Goal: Browse casually: Explore the website without a specific task or goal

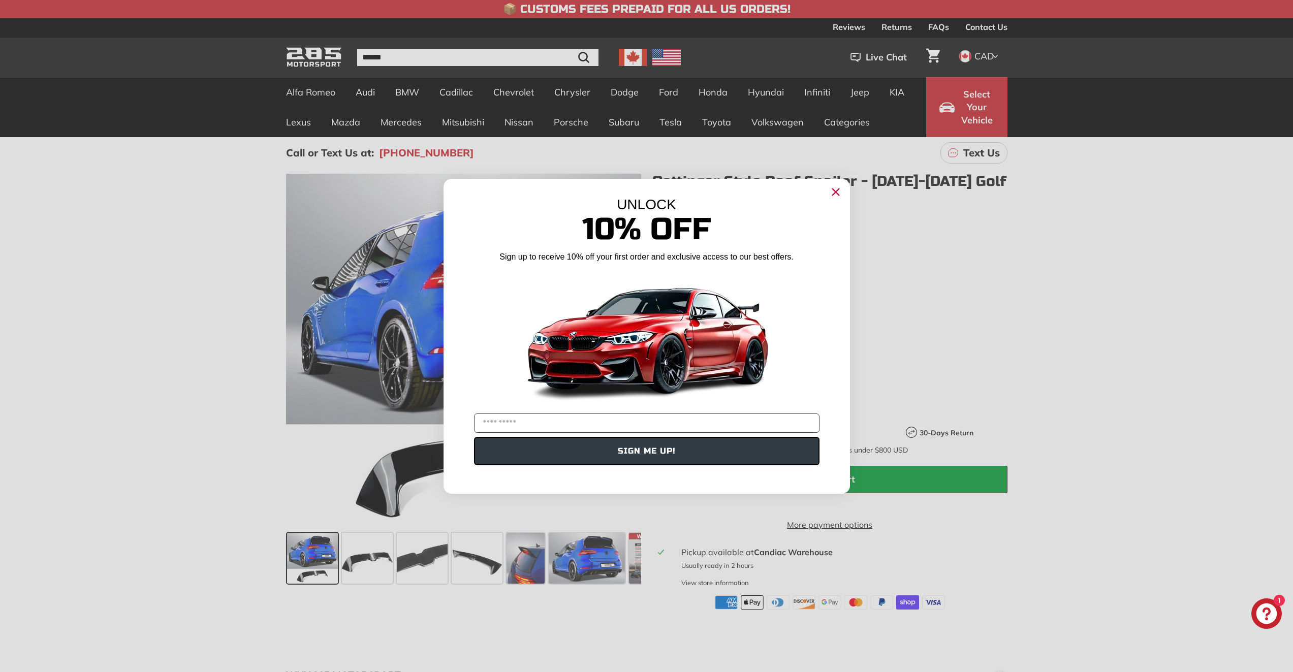
click at [626, 347] on img "POPUP Form" at bounding box center [647, 338] width 254 height 143
click at [827, 194] on div "UNLOCK 10% Off Sign up to receive 10% off your first order and exclusive access…" at bounding box center [647, 331] width 407 height 305
click at [836, 193] on icon "Close dialog" at bounding box center [835, 192] width 7 height 7
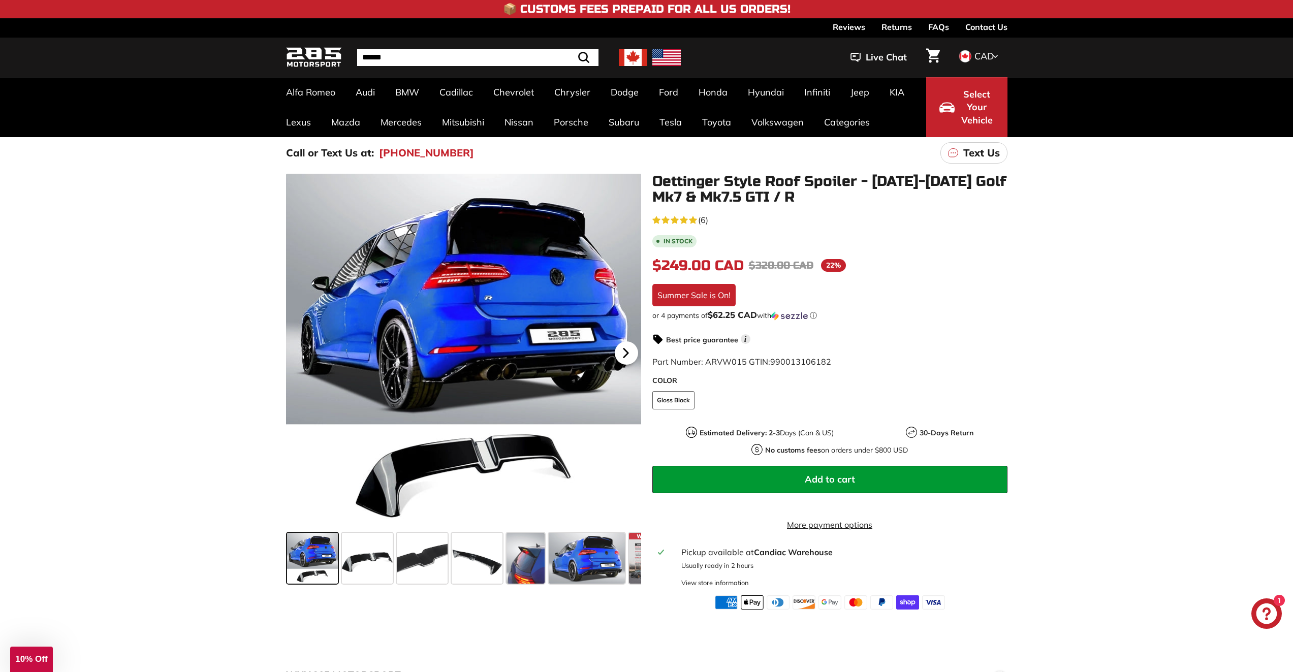
click at [629, 353] on icon at bounding box center [625, 352] width 23 height 23
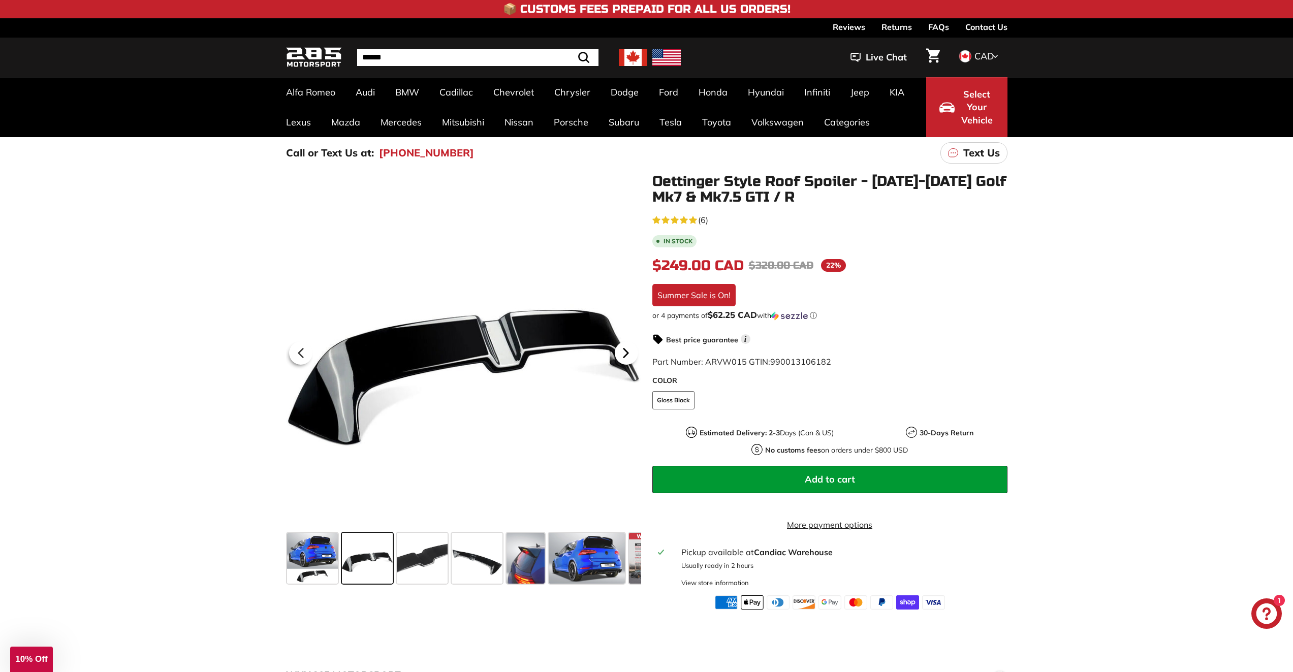
click at [629, 353] on icon at bounding box center [625, 352] width 23 height 23
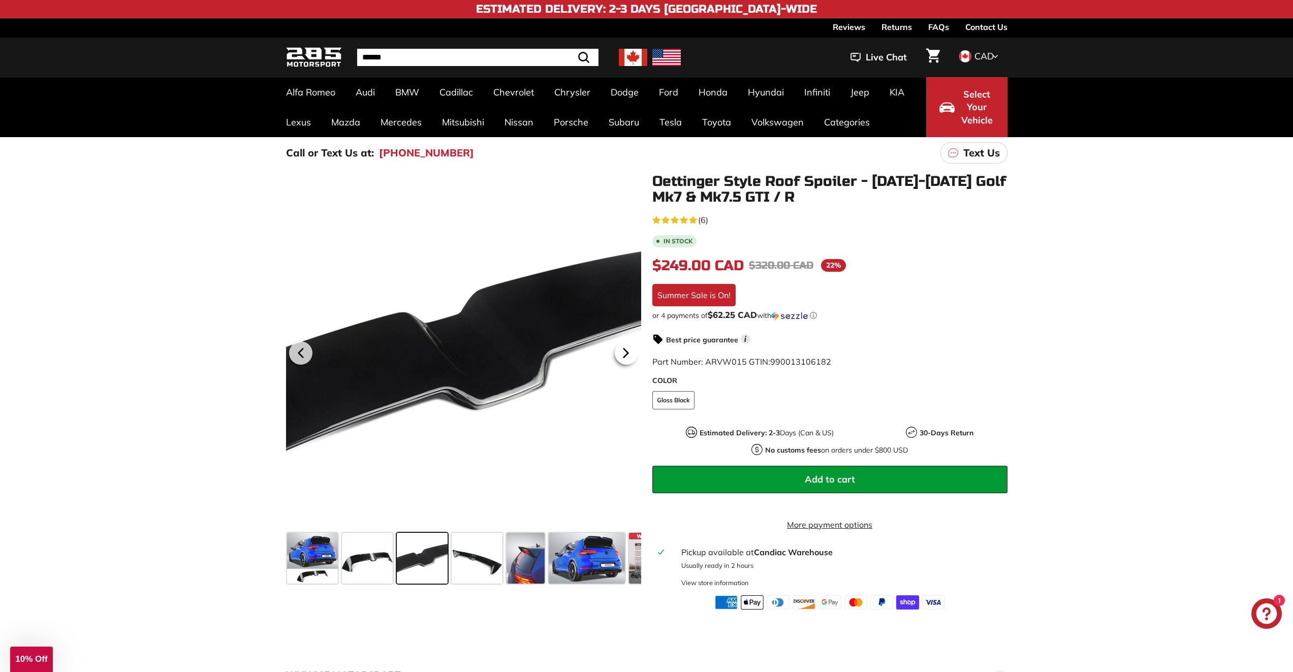
click at [629, 353] on icon at bounding box center [625, 352] width 23 height 23
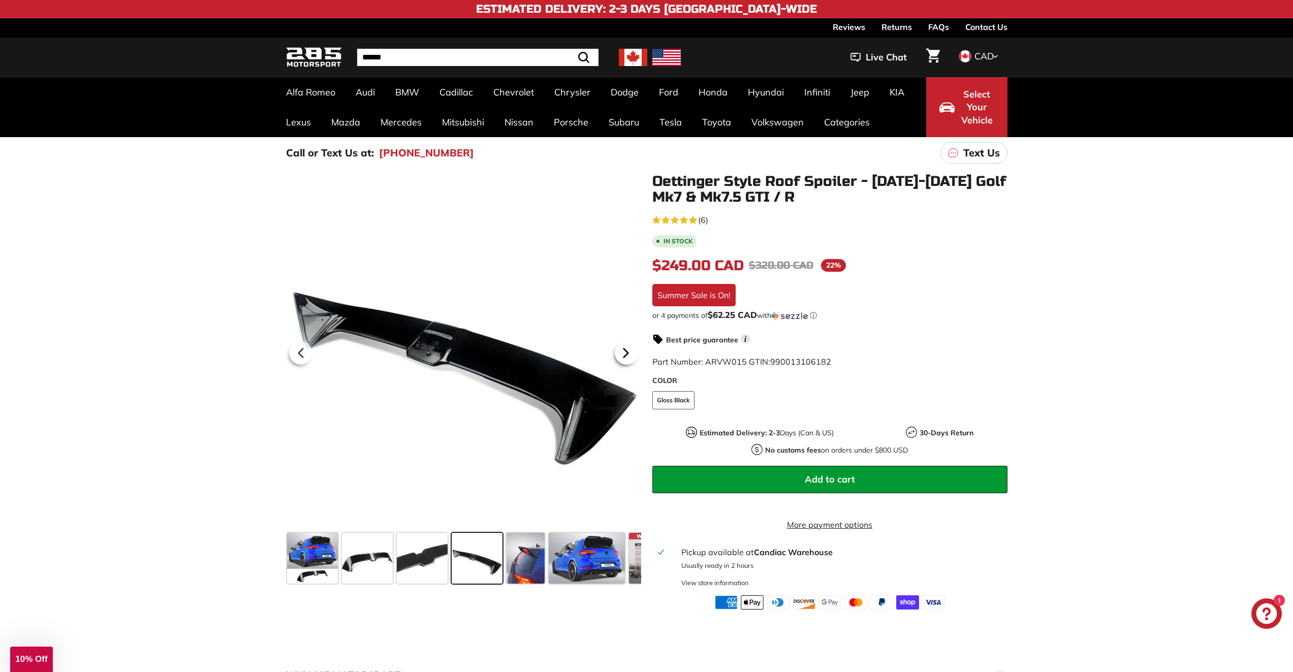
click at [629, 353] on icon at bounding box center [625, 352] width 23 height 23
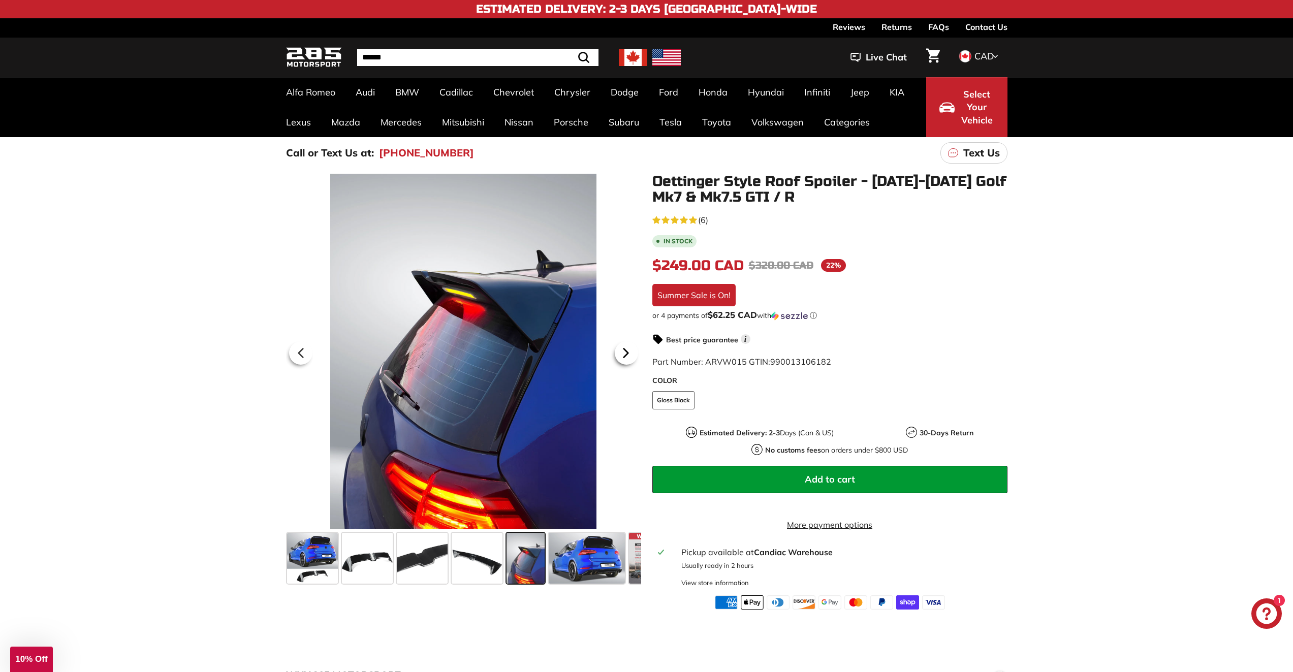
click at [629, 353] on icon at bounding box center [625, 352] width 23 height 23
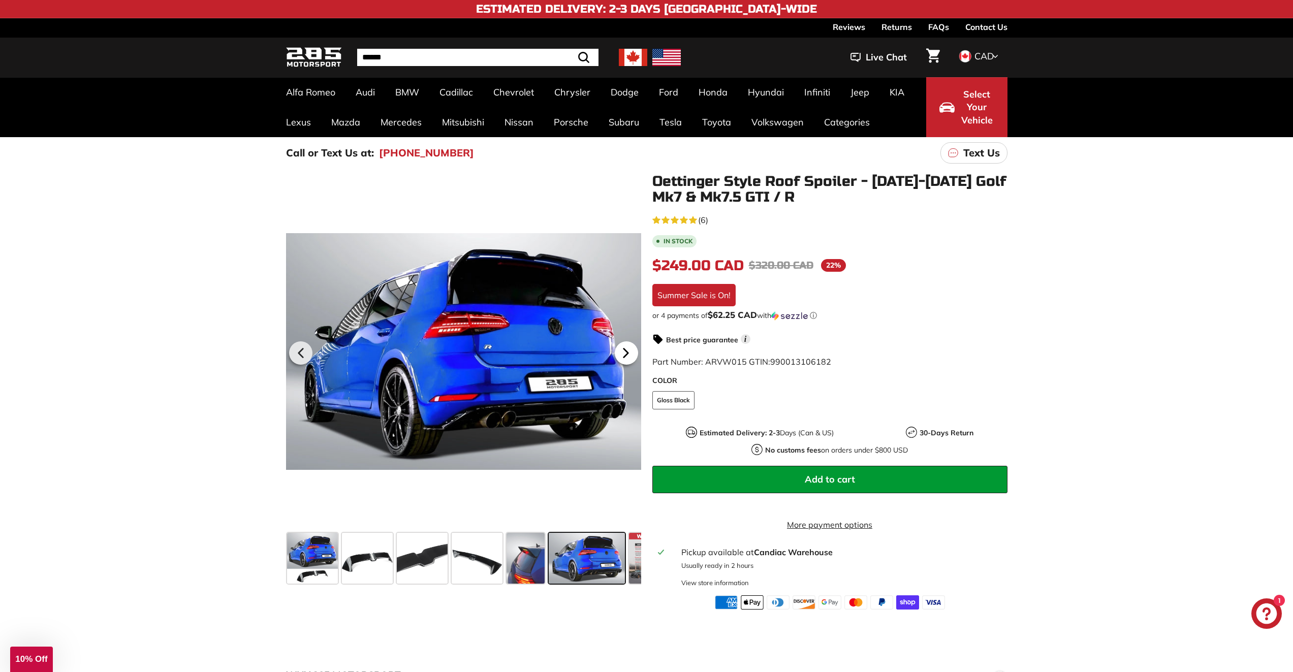
scroll to position [0, 41]
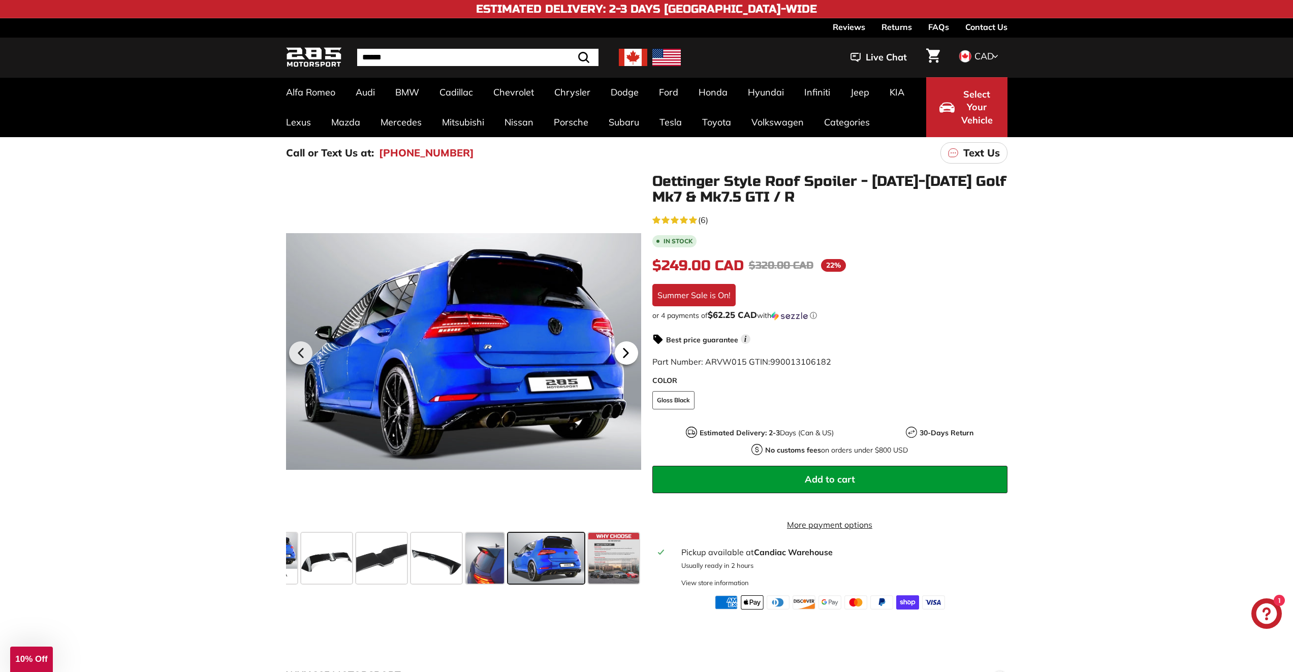
click at [629, 353] on icon at bounding box center [625, 352] width 23 height 23
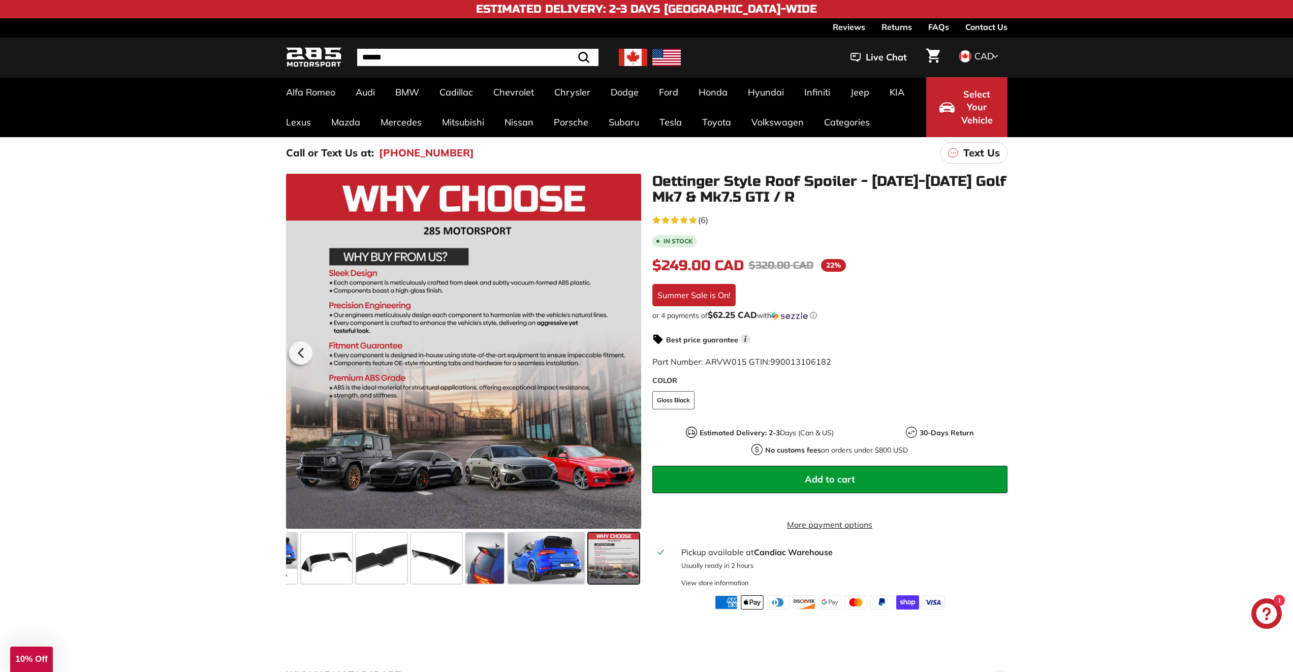
click at [629, 353] on div at bounding box center [463, 351] width 355 height 355
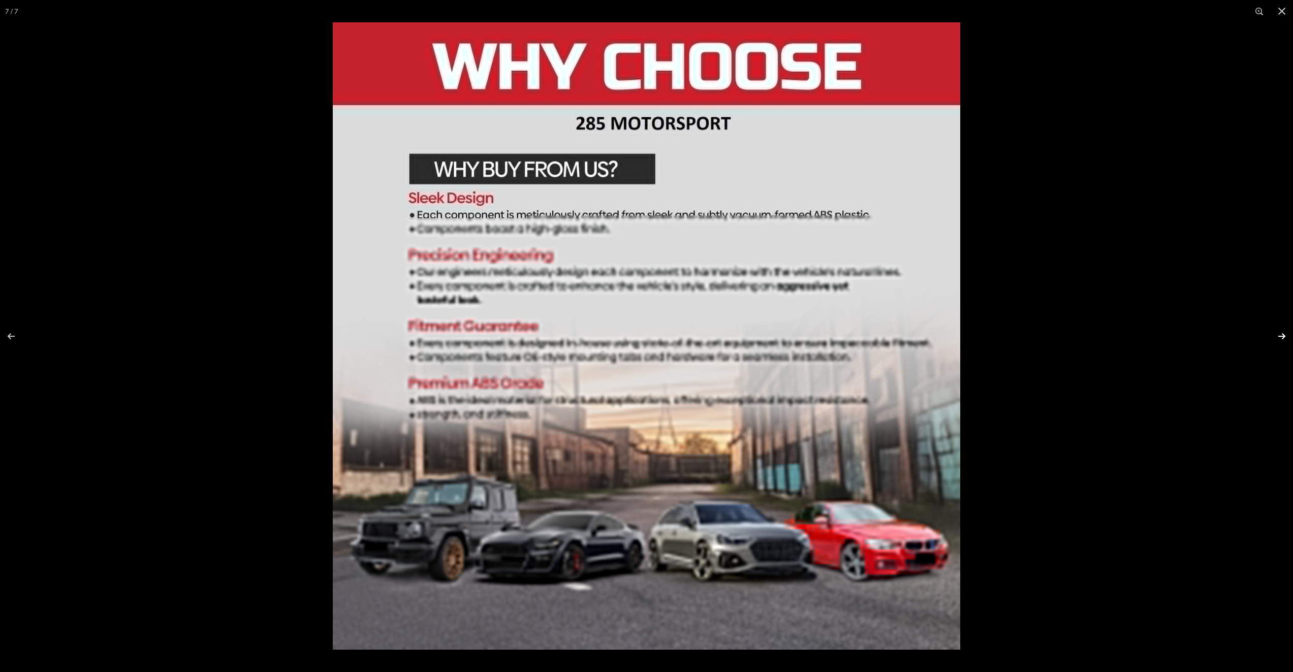
click at [1281, 337] on button at bounding box center [1276, 336] width 36 height 51
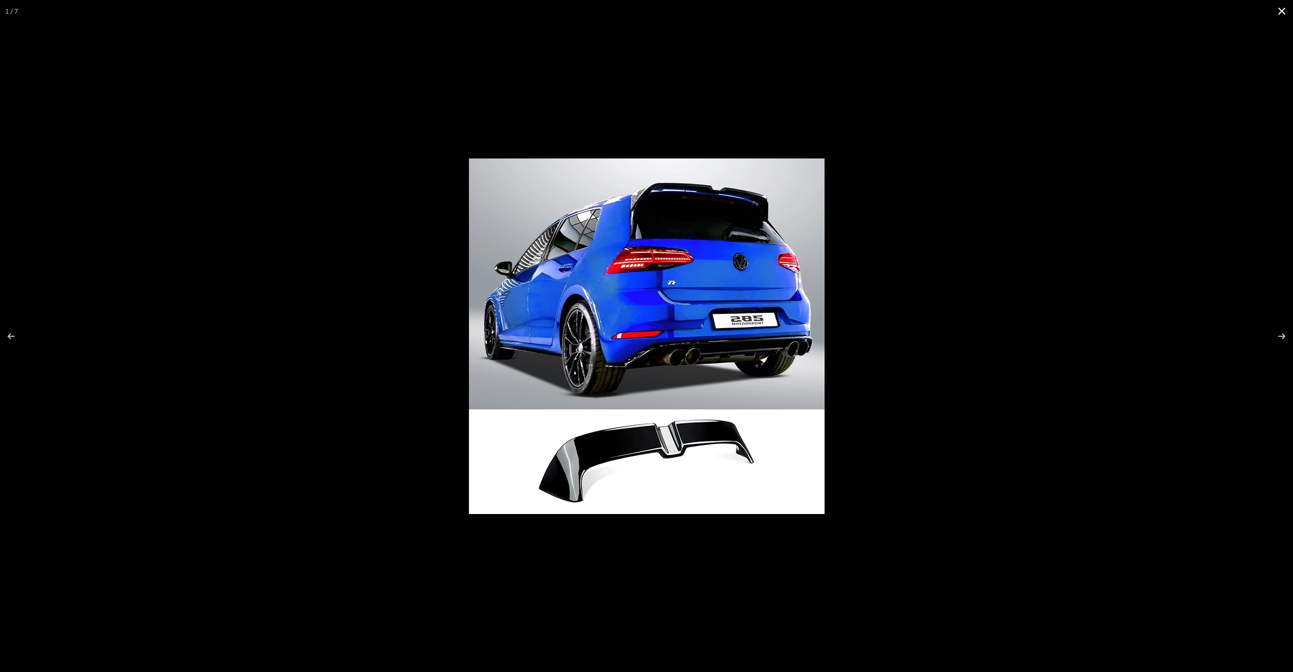
scroll to position [0, 0]
click at [1280, 11] on button at bounding box center [1282, 11] width 22 height 22
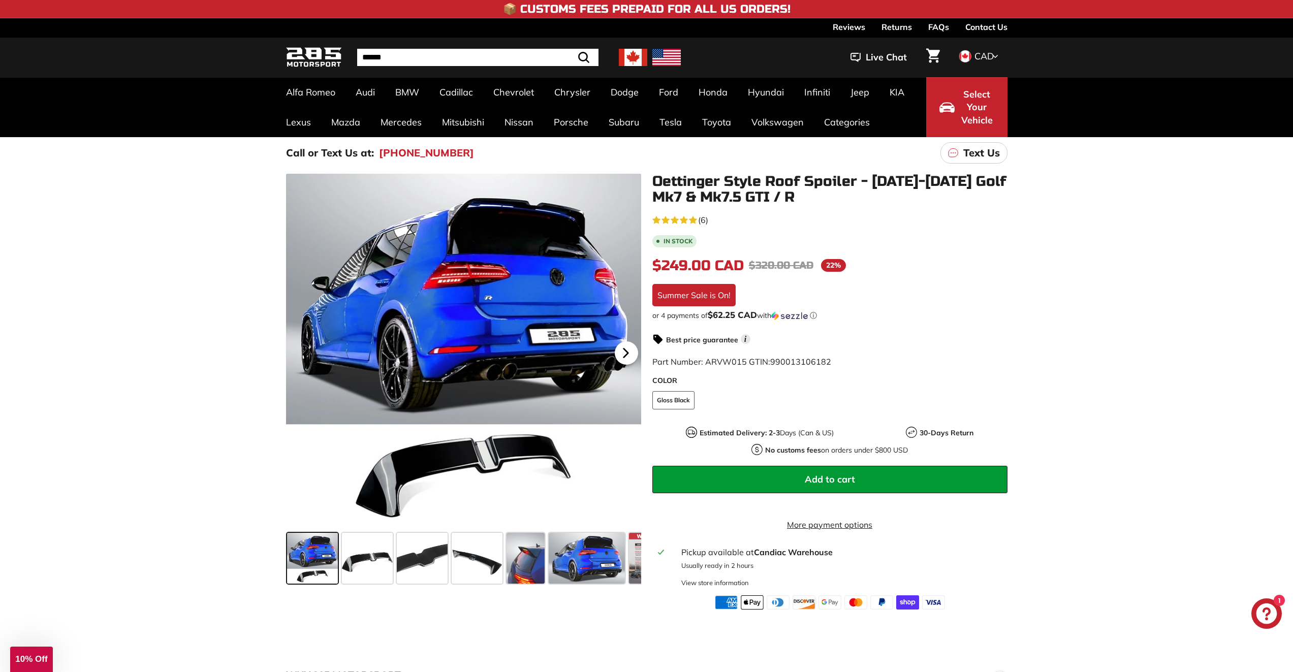
click at [631, 355] on icon at bounding box center [625, 352] width 23 height 23
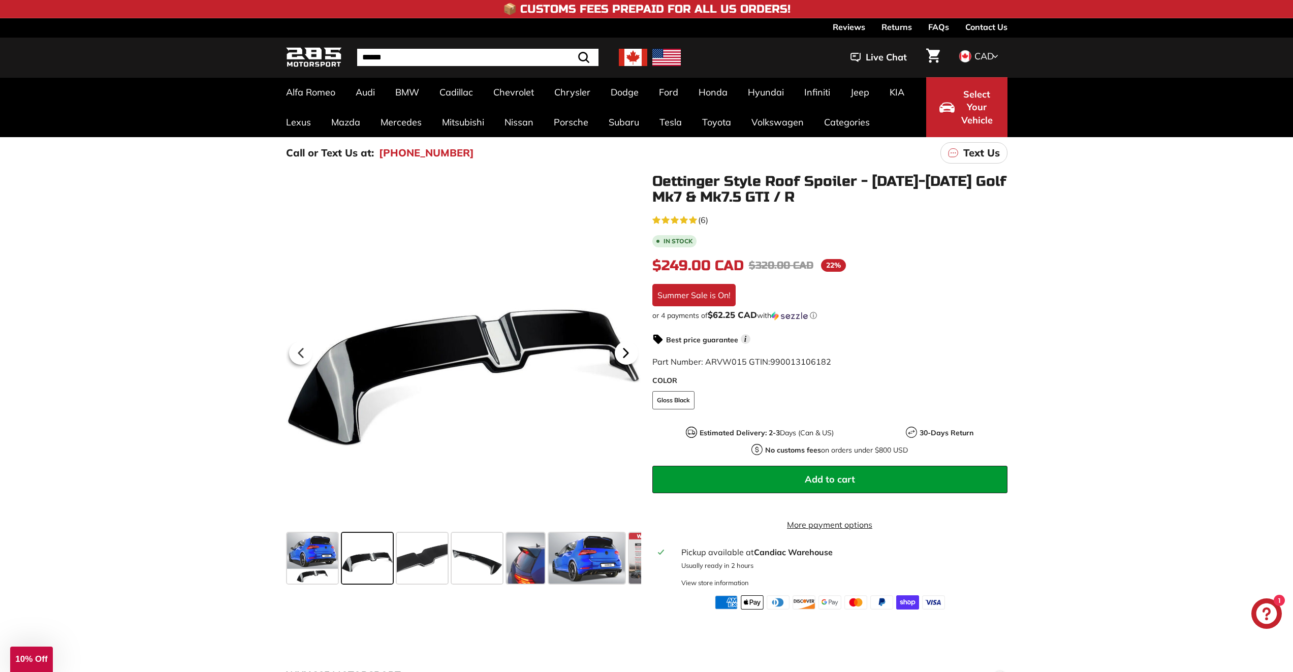
click at [631, 355] on icon at bounding box center [625, 352] width 23 height 23
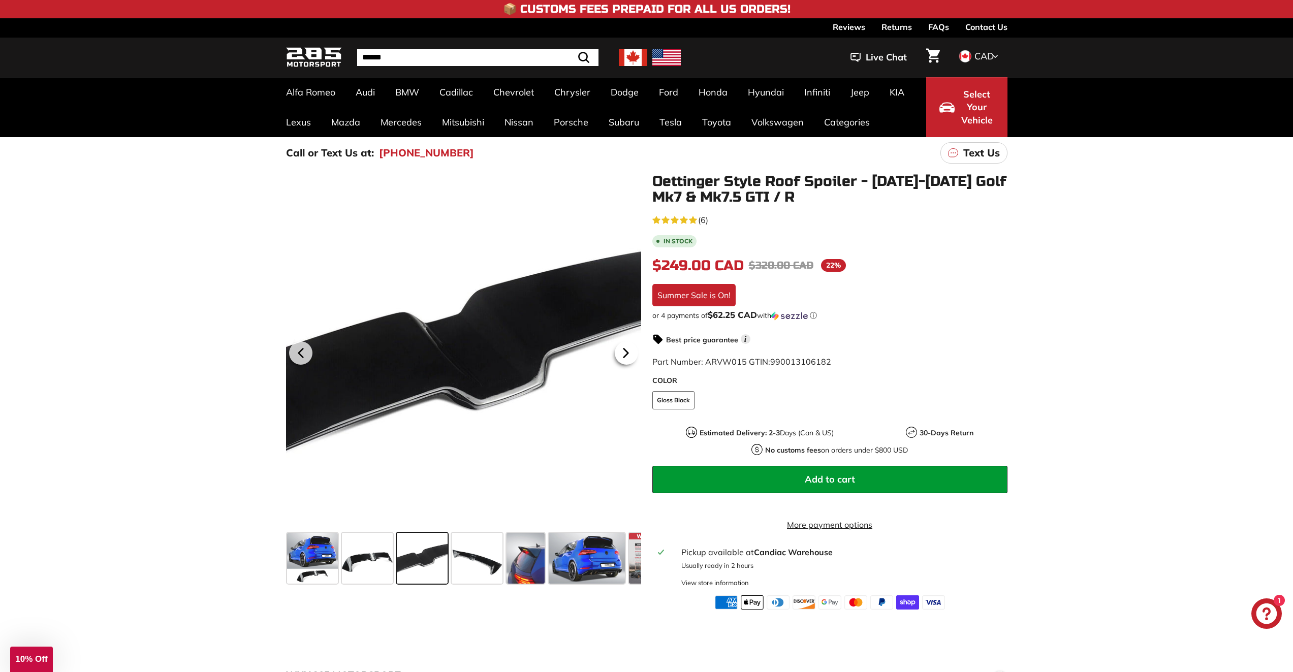
click at [631, 355] on icon at bounding box center [625, 352] width 23 height 23
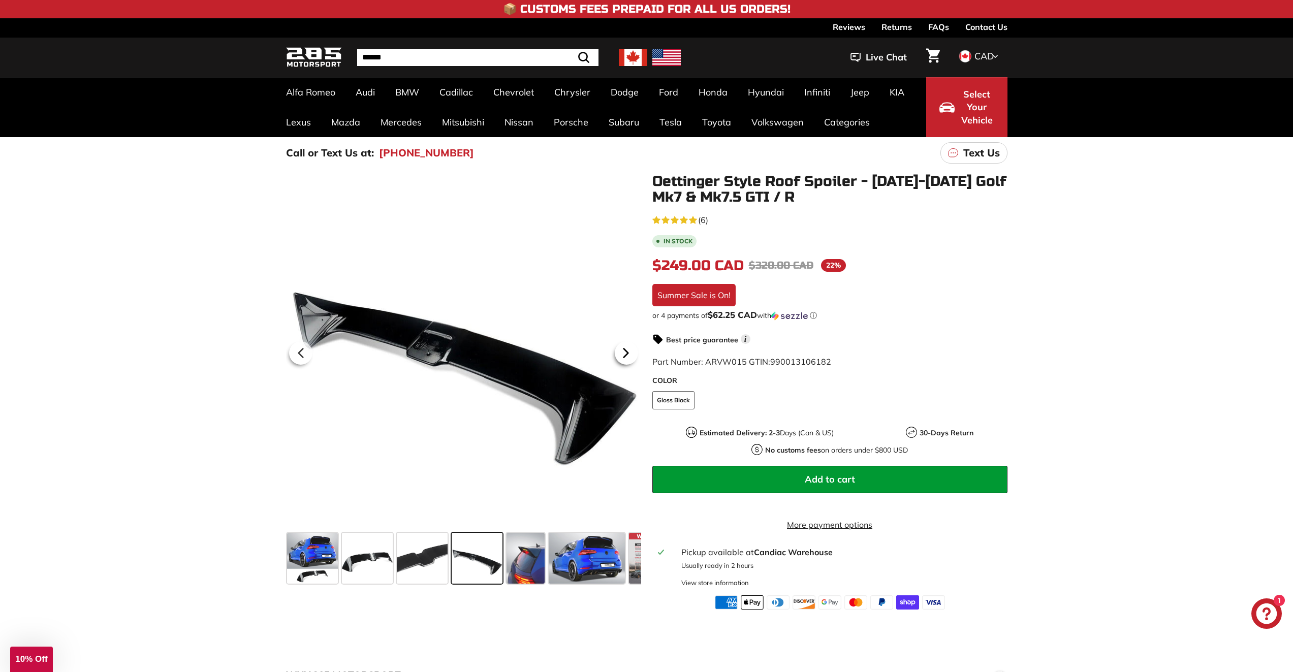
click at [631, 355] on icon at bounding box center [625, 352] width 23 height 23
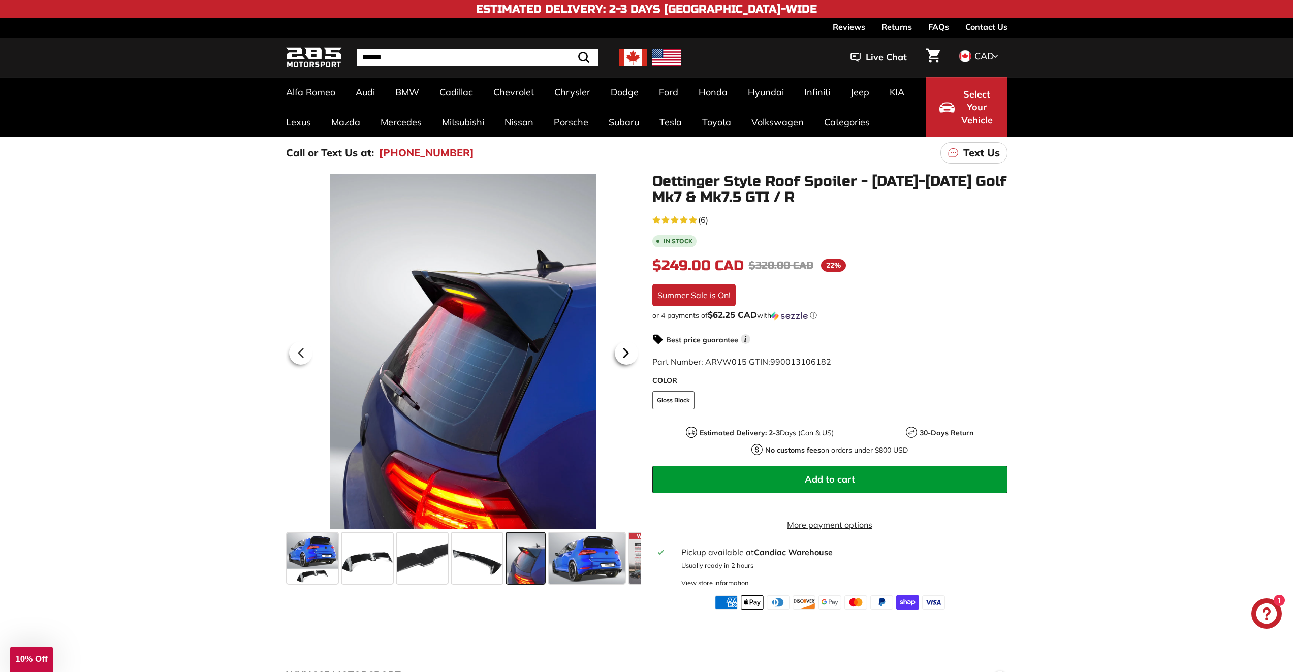
click at [631, 355] on icon at bounding box center [625, 352] width 23 height 23
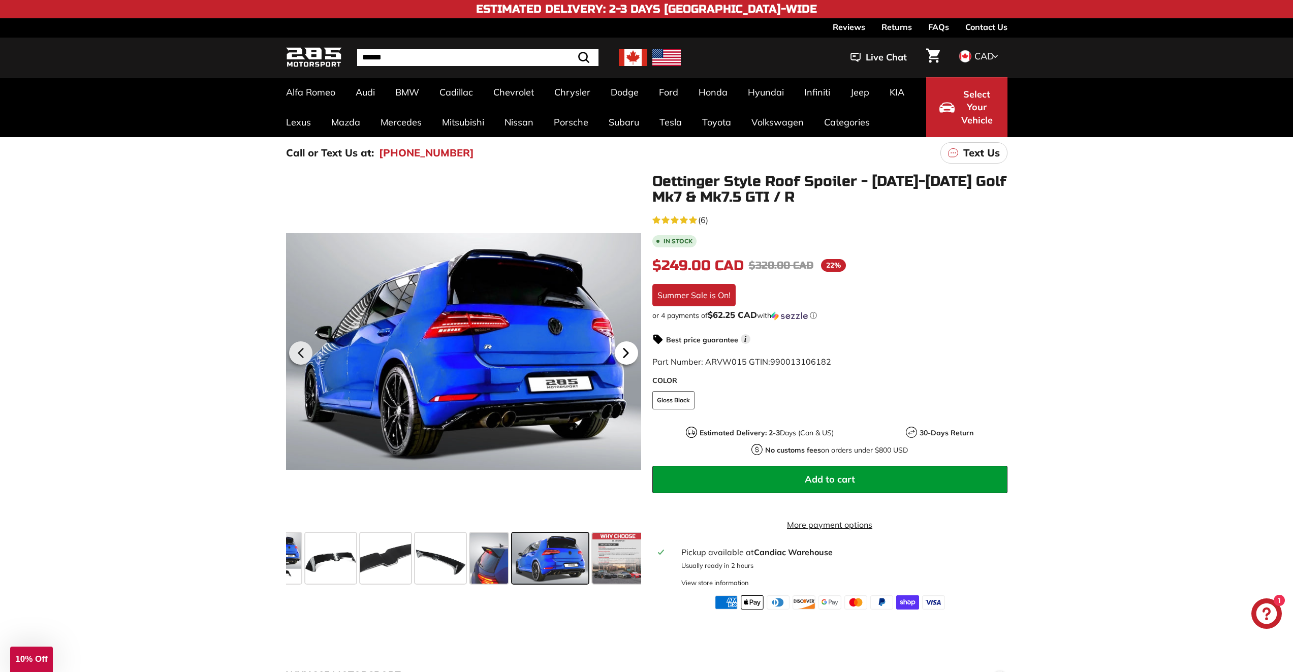
scroll to position [0, 41]
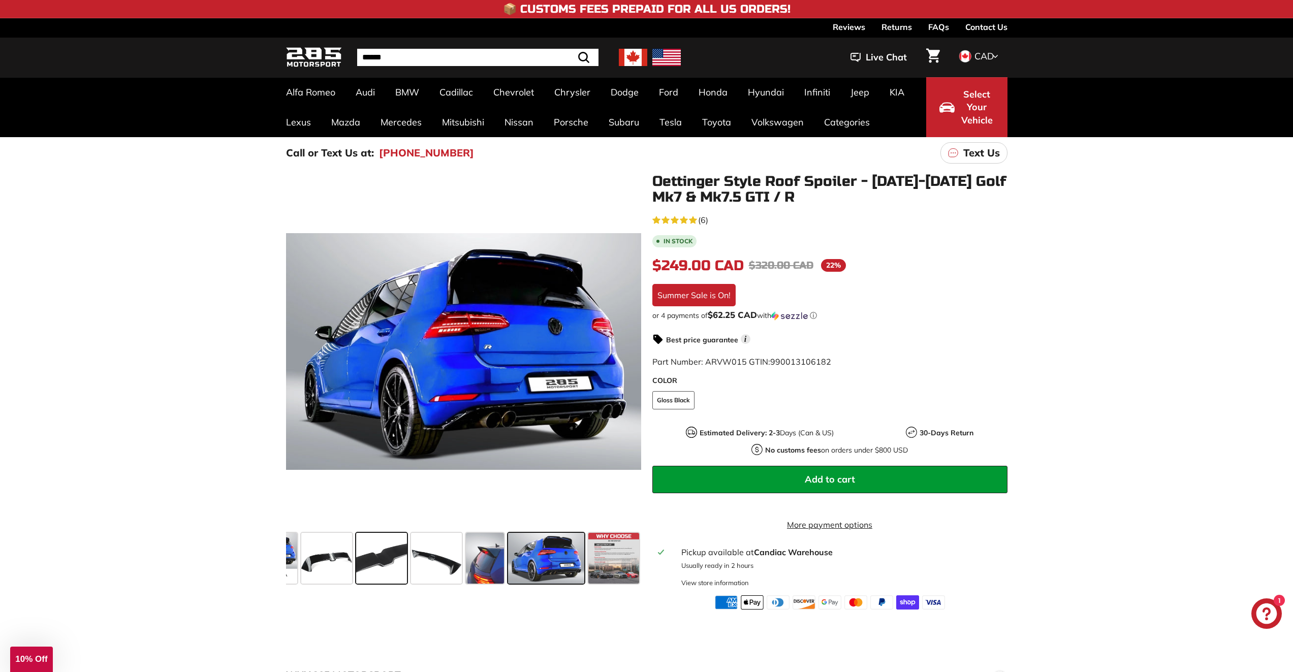
click at [386, 554] on span at bounding box center [381, 558] width 51 height 51
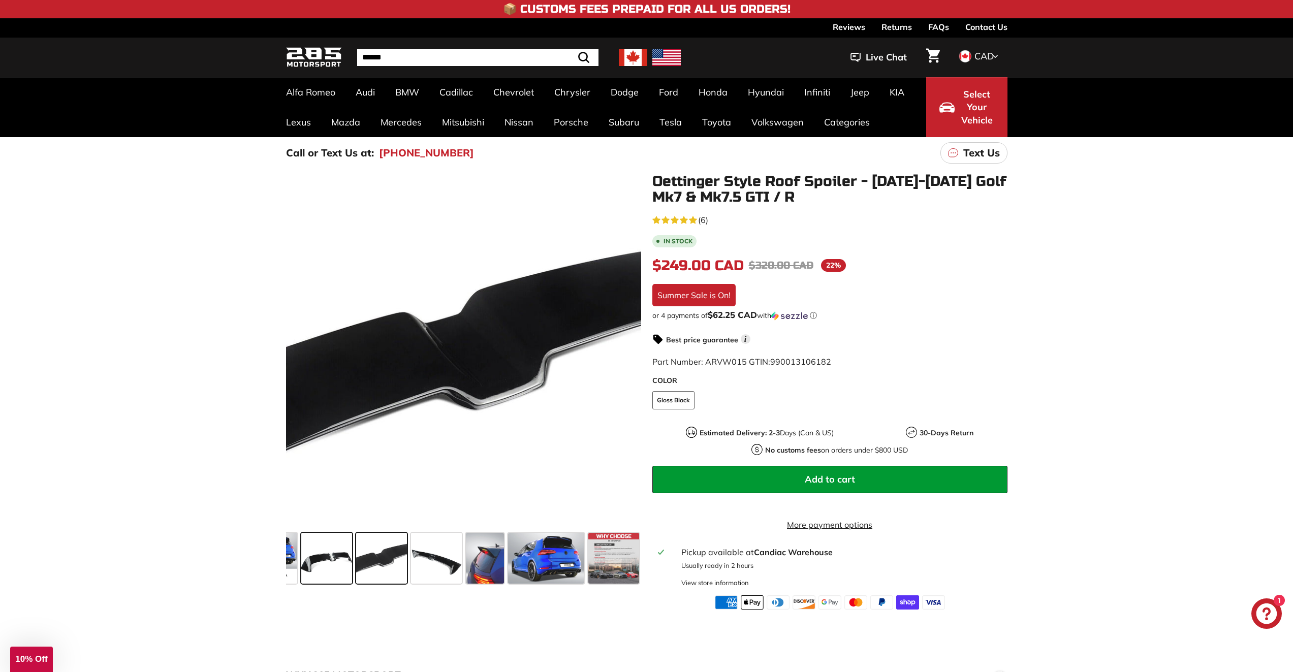
click at [336, 553] on span at bounding box center [326, 558] width 51 height 51
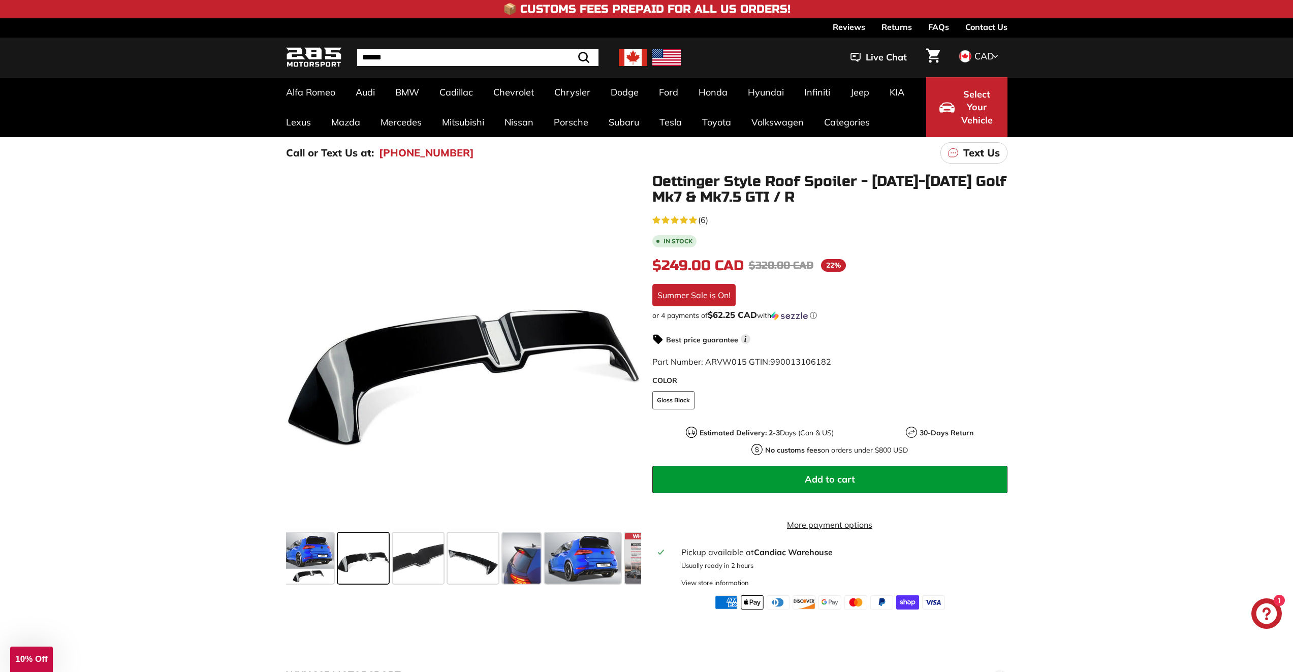
scroll to position [0, 0]
click at [459, 571] on span at bounding box center [477, 558] width 51 height 51
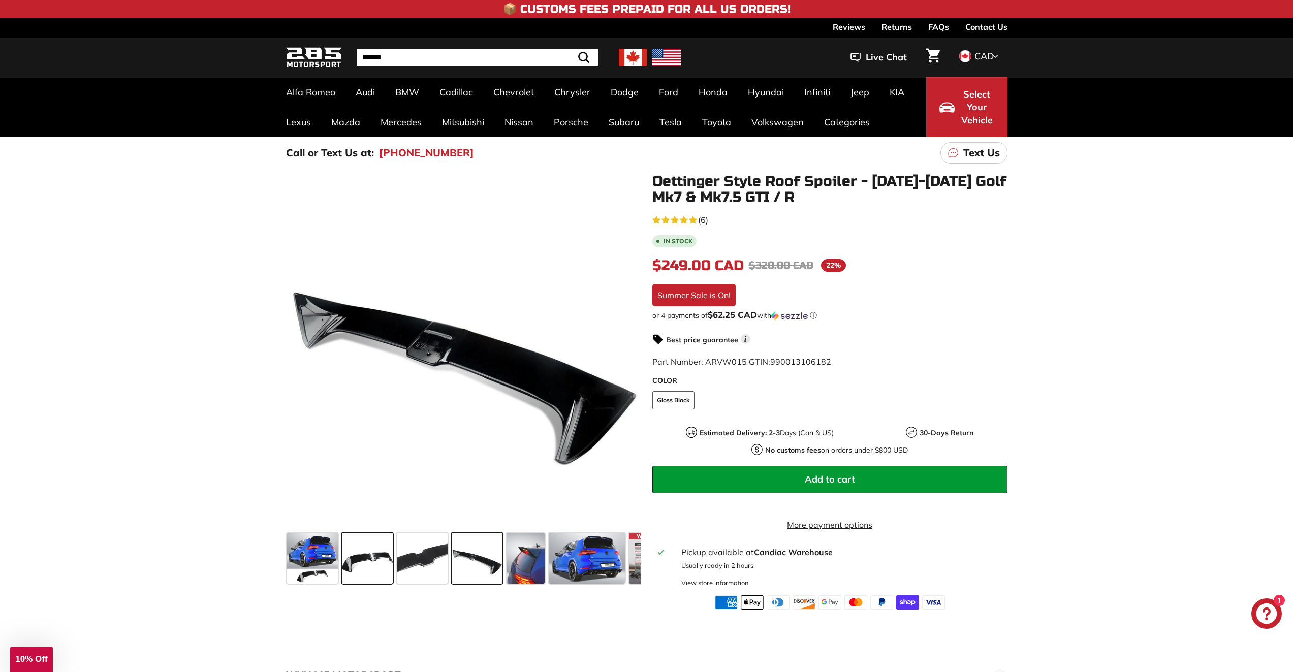
click at [374, 570] on span at bounding box center [367, 558] width 51 height 51
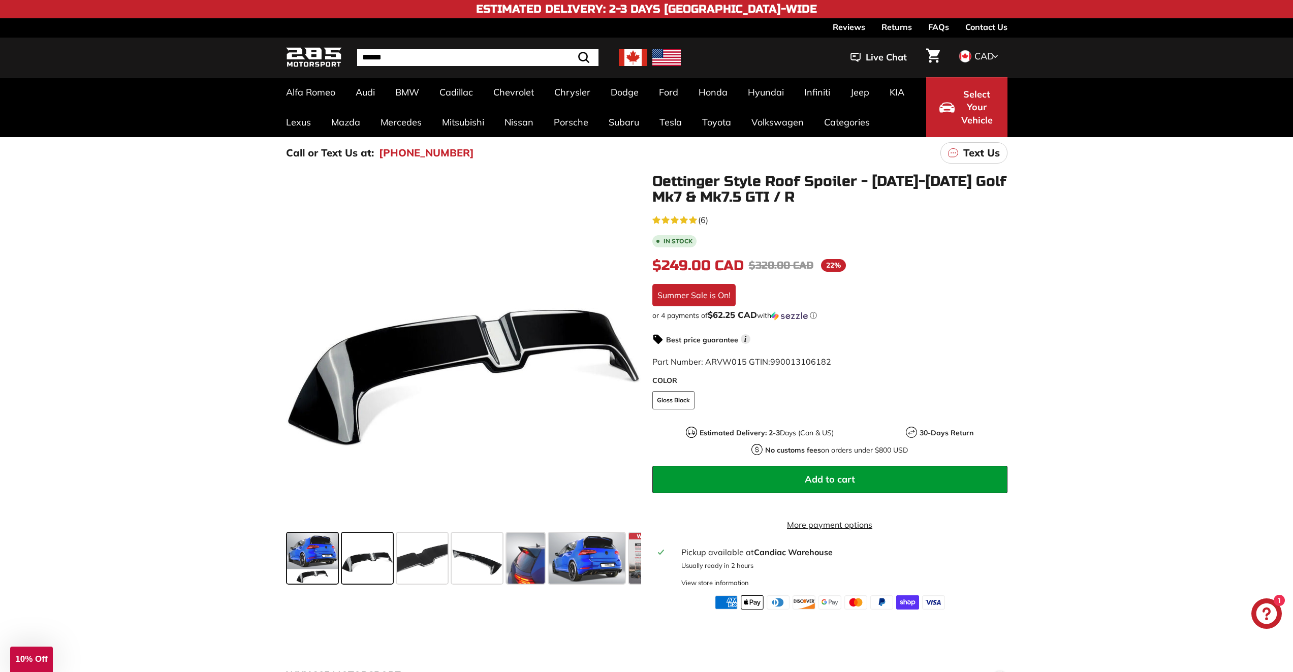
click at [313, 559] on span at bounding box center [312, 558] width 51 height 51
